Goal: Task Accomplishment & Management: Complete application form

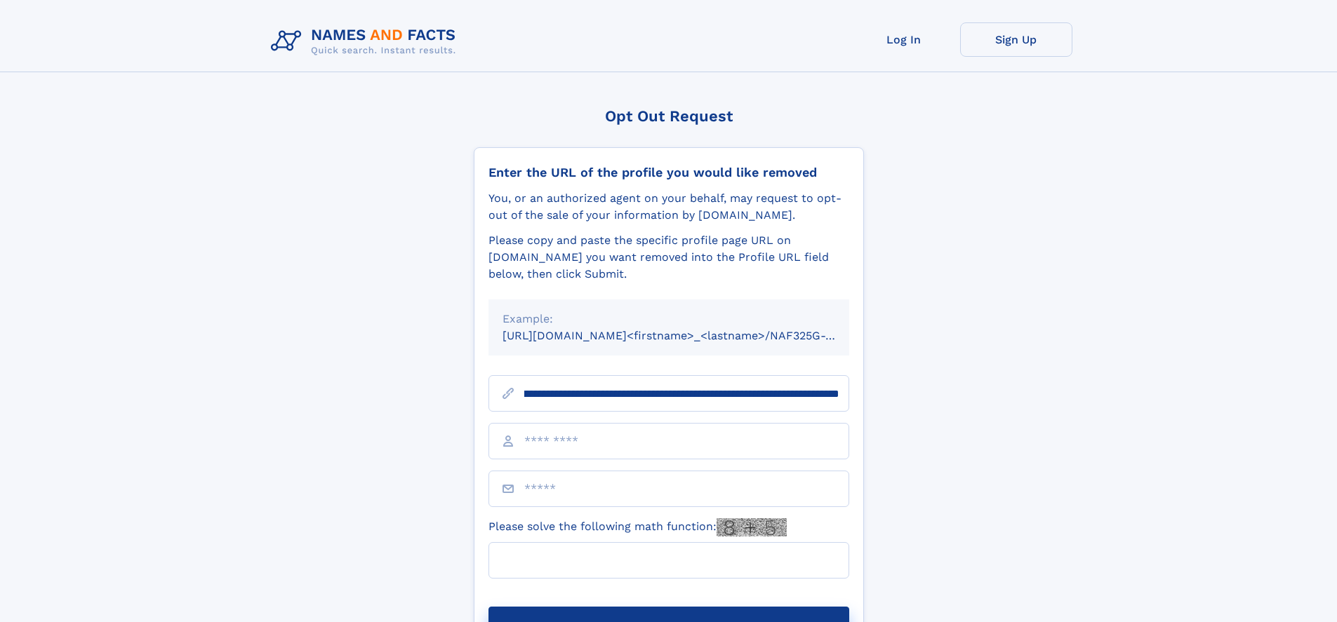
scroll to position [0, 168]
type input "**********"
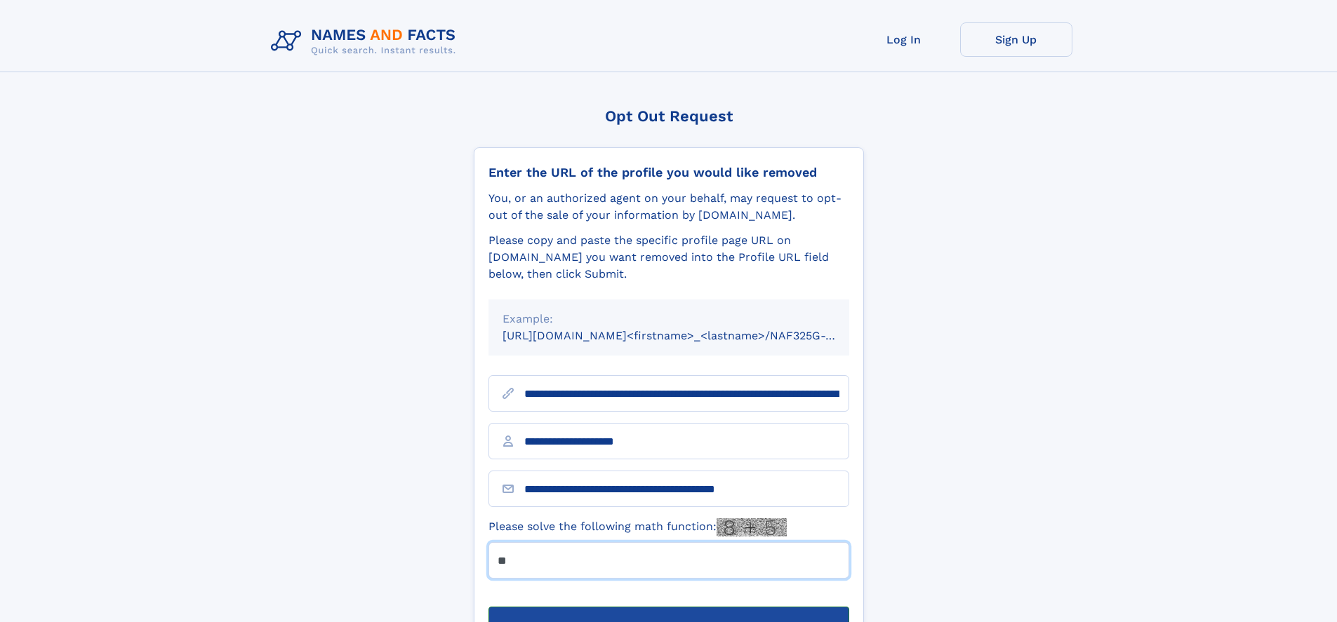
type input "**"
click at [668, 607] on button "Submit Opt Out Request" at bounding box center [668, 629] width 361 height 45
